Goal: Information Seeking & Learning: Compare options

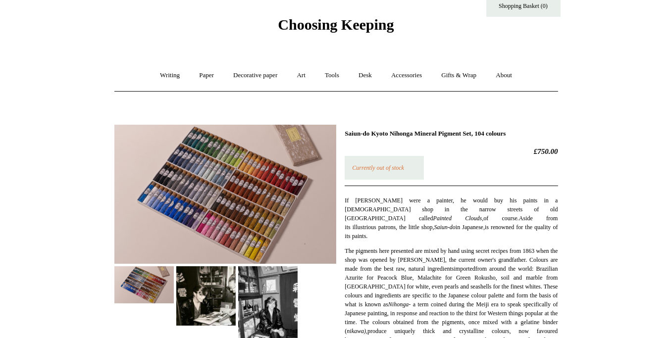
scroll to position [20, 0]
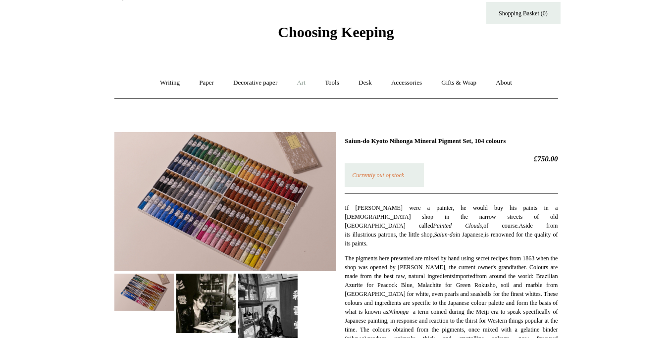
click at [300, 83] on link "Art +" at bounding box center [301, 83] width 26 height 26
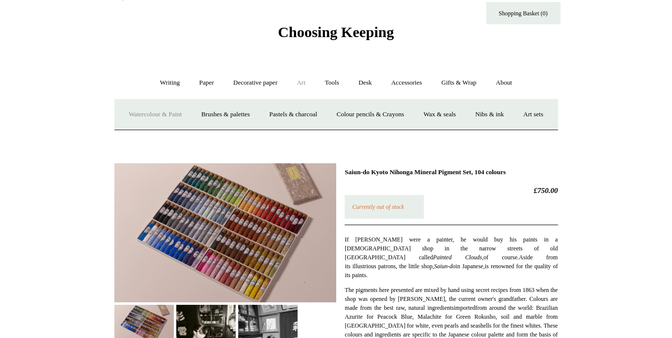
click at [186, 111] on link "Watercolour & Paint" at bounding box center [155, 115] width 71 height 26
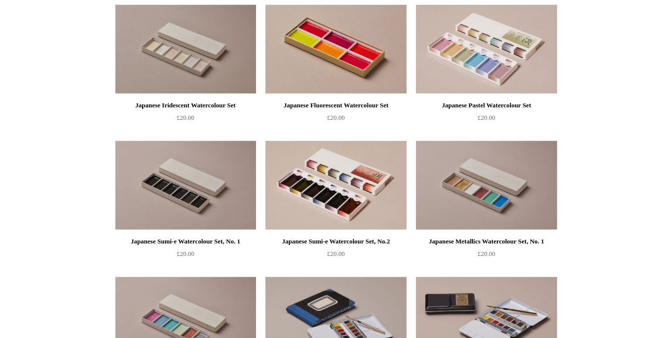
scroll to position [1360, 0]
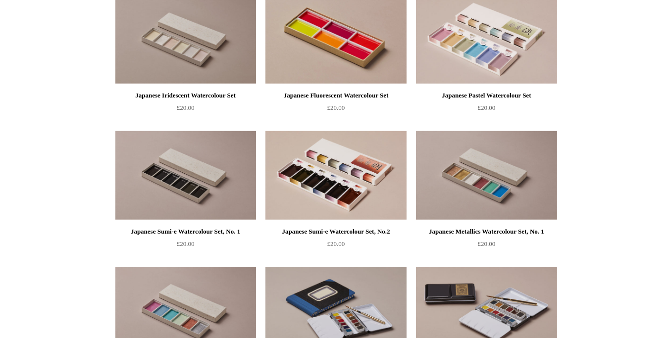
click at [310, 233] on div "Japanese Sumi-e Watercolour Set, No.2" at bounding box center [336, 232] width 136 height 12
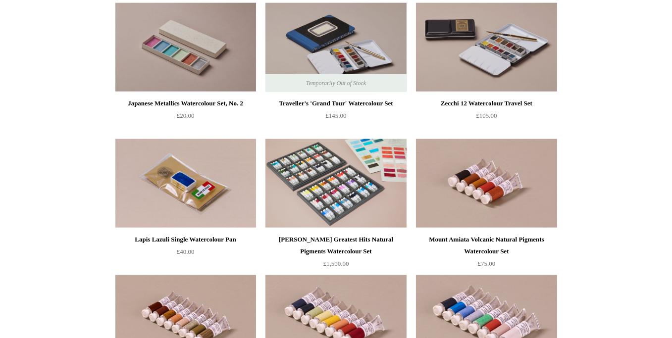
scroll to position [1625, 0]
click at [359, 102] on div "Traveller's 'Grand Tour' Watercolour Set" at bounding box center [336, 103] width 136 height 12
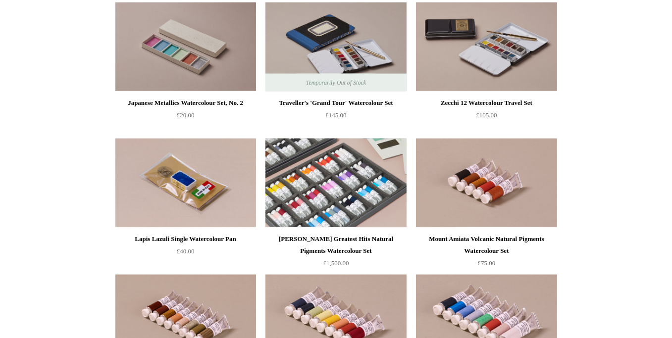
click at [352, 191] on img at bounding box center [335, 183] width 141 height 89
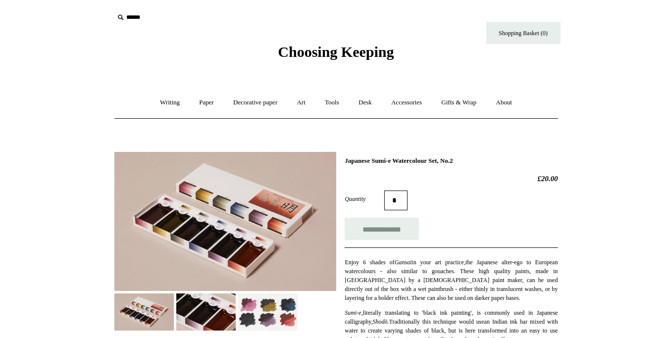
click at [261, 312] on img at bounding box center [267, 312] width 59 height 37
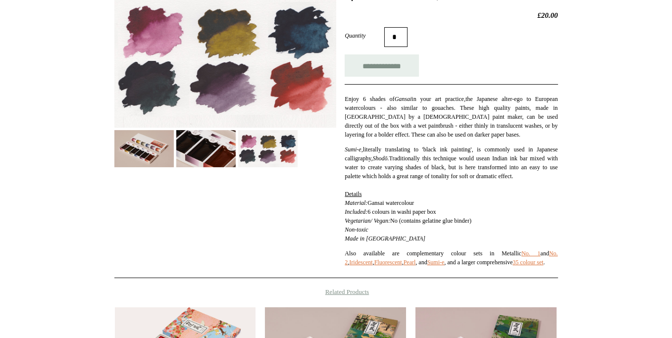
scroll to position [164, 0]
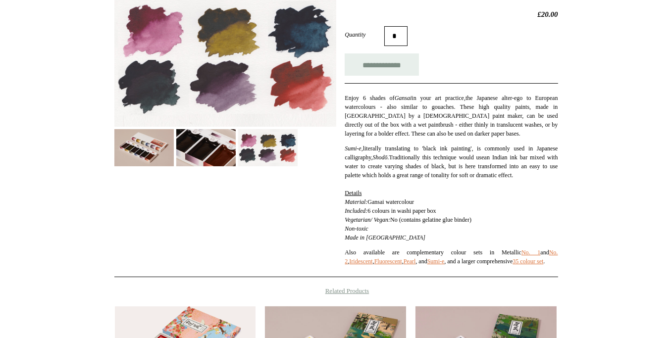
click at [154, 138] on img at bounding box center [143, 147] width 59 height 37
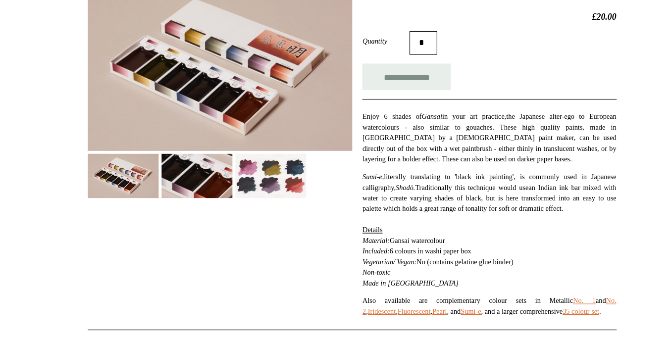
click at [228, 145] on img at bounding box center [205, 147] width 59 height 37
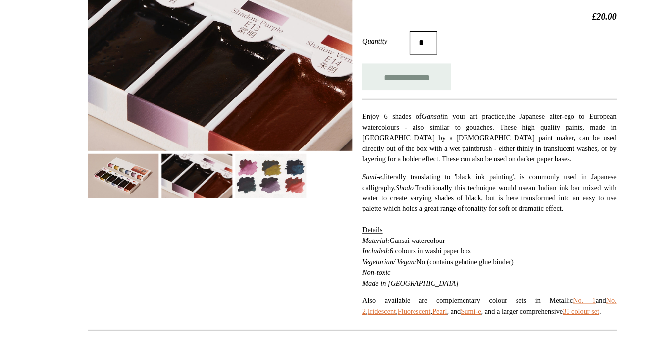
click at [249, 147] on img at bounding box center [267, 147] width 59 height 37
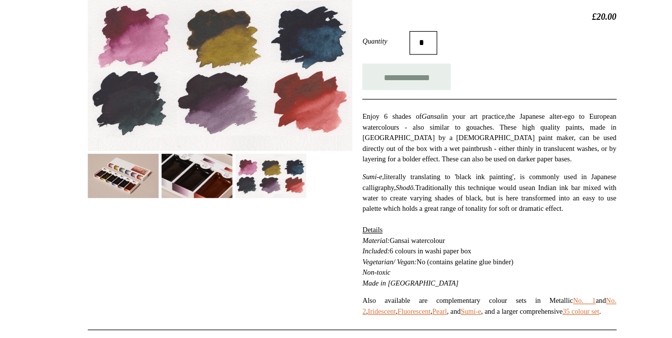
click at [218, 145] on img at bounding box center [205, 147] width 59 height 37
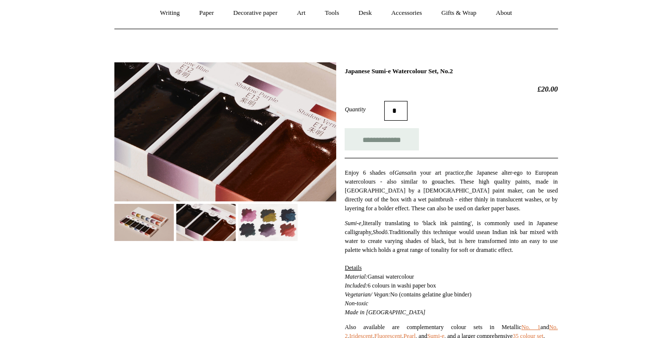
scroll to position [86, 0]
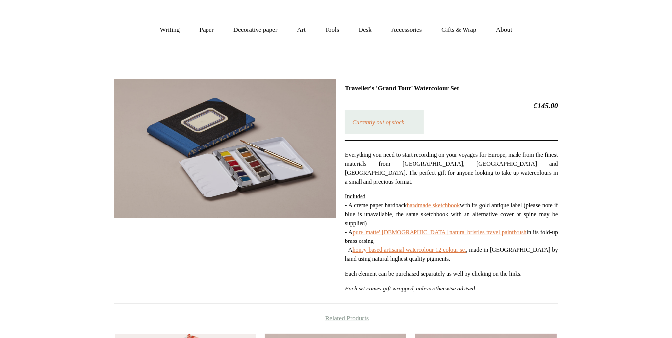
scroll to position [89, 0]
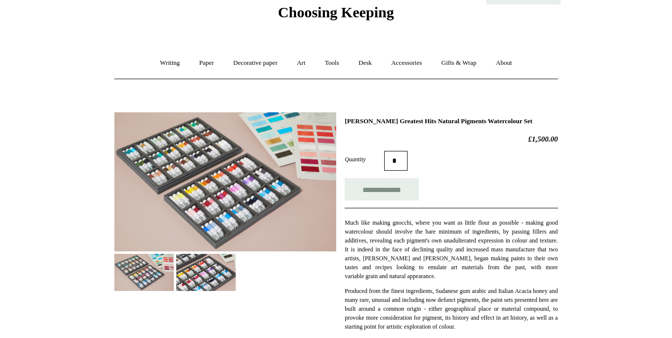
scroll to position [133, 0]
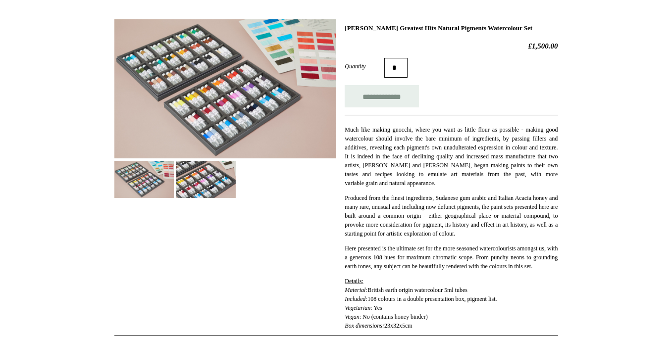
click at [325, 57] on img at bounding box center [225, 88] width 222 height 139
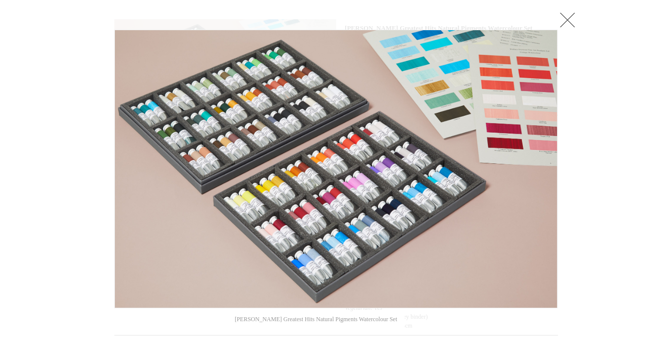
click at [569, 23] on link at bounding box center [568, 20] width 20 height 20
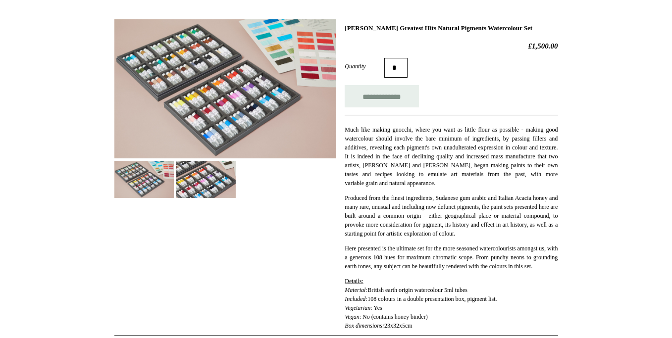
click at [192, 183] on img at bounding box center [205, 179] width 59 height 37
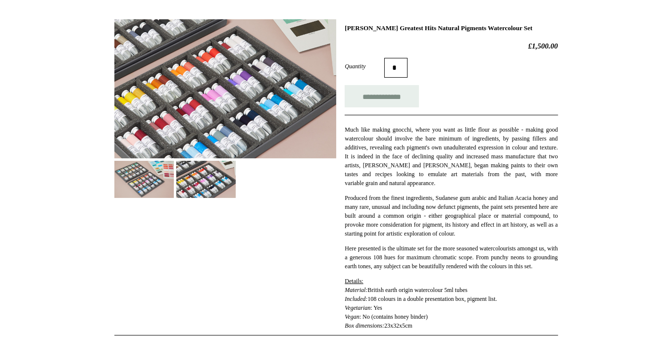
click at [232, 110] on img at bounding box center [225, 88] width 222 height 139
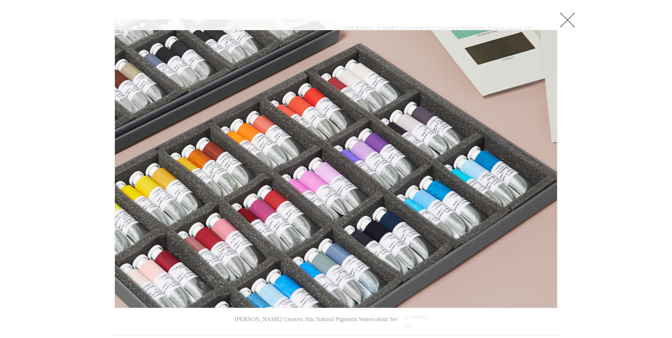
click at [569, 19] on link at bounding box center [568, 20] width 20 height 20
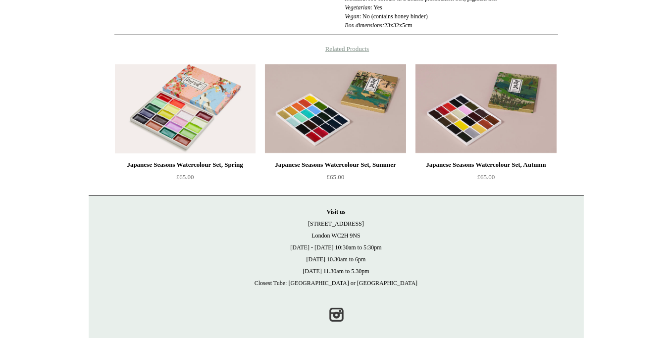
scroll to position [436, 0]
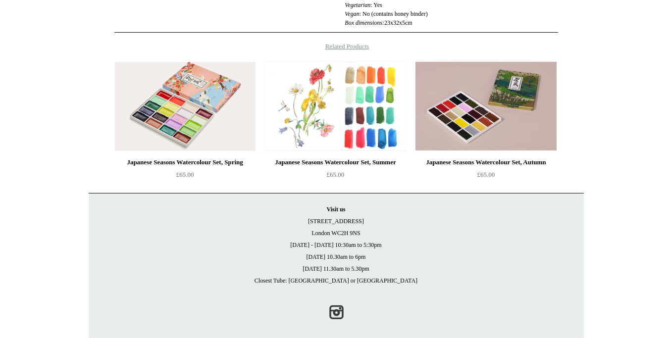
click at [313, 151] on img at bounding box center [335, 106] width 141 height 89
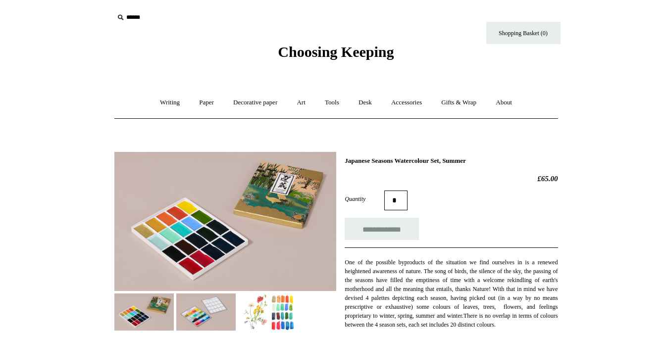
scroll to position [79, 0]
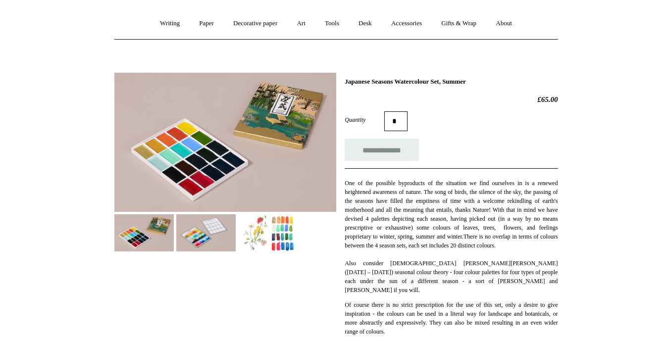
click at [184, 142] on img at bounding box center [225, 142] width 222 height 139
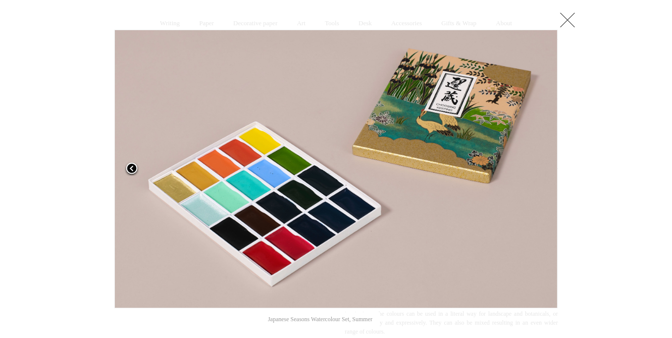
click at [248, 212] on link at bounding box center [191, 169] width 155 height 279
